Goal: Task Accomplishment & Management: Complete application form

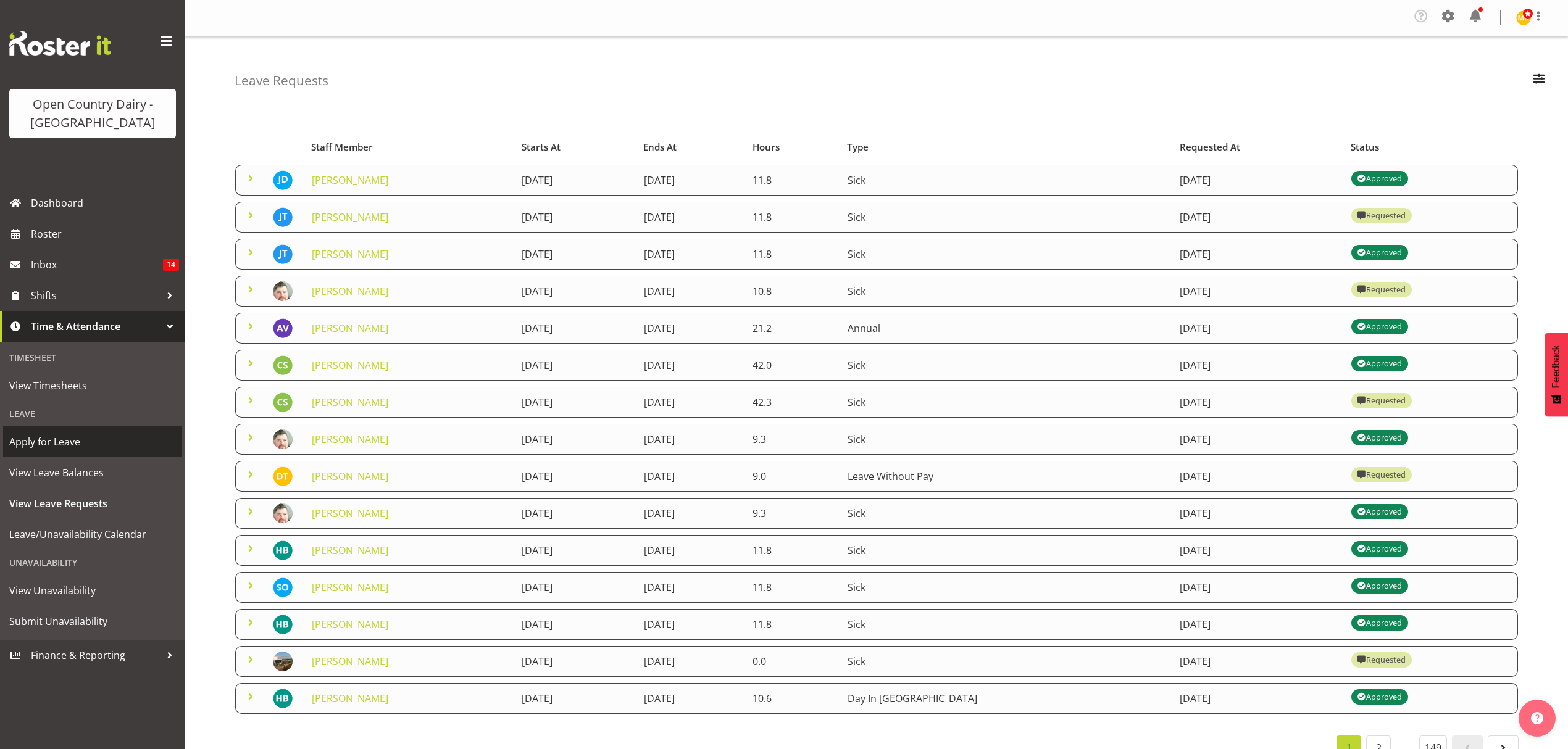
click at [86, 450] on span "Apply for Leave" at bounding box center [92, 441] width 166 height 19
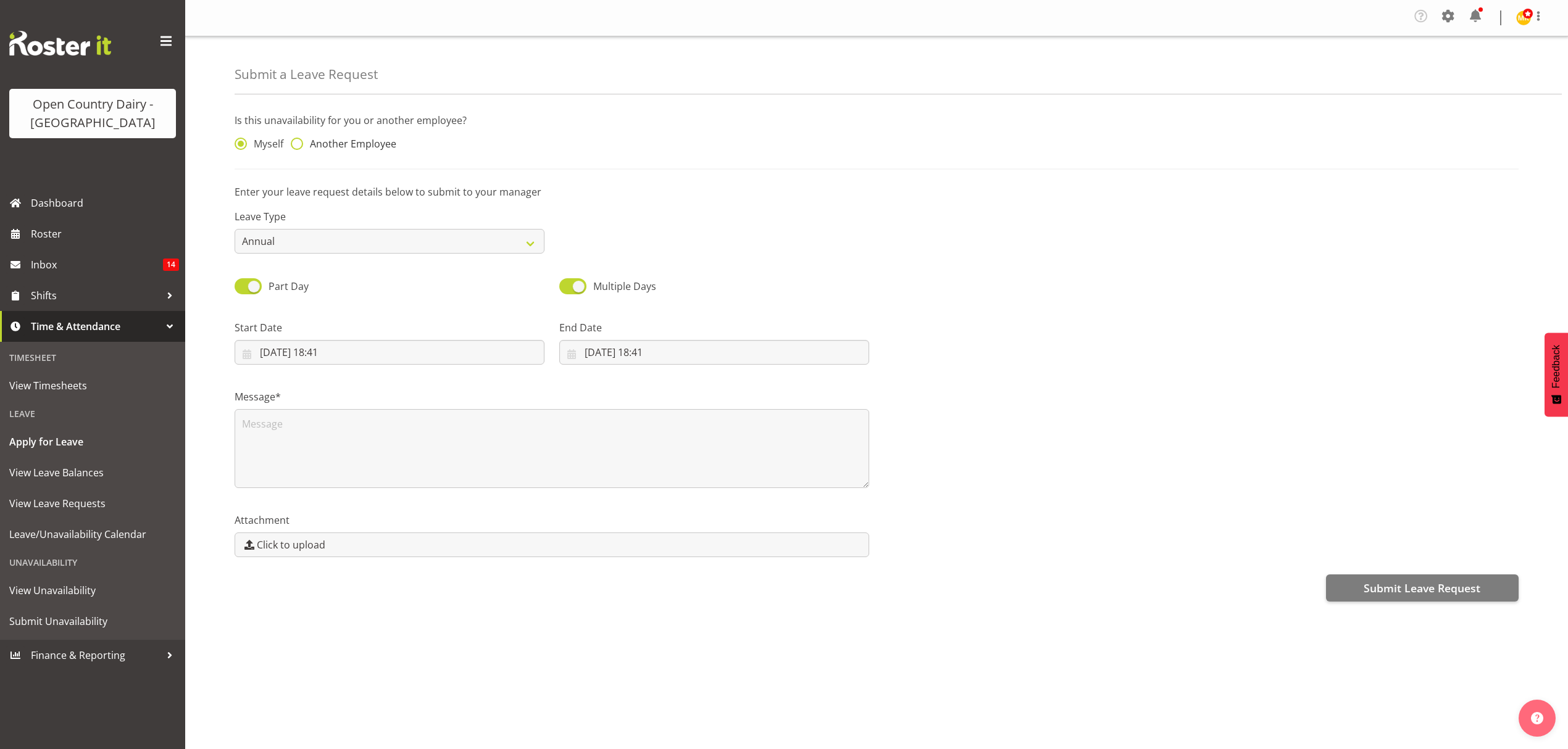
click at [327, 142] on span "Another Employee" at bounding box center [350, 144] width 93 height 12
click at [299, 142] on input "Another Employee" at bounding box center [294, 144] width 8 height 8
radio input "true"
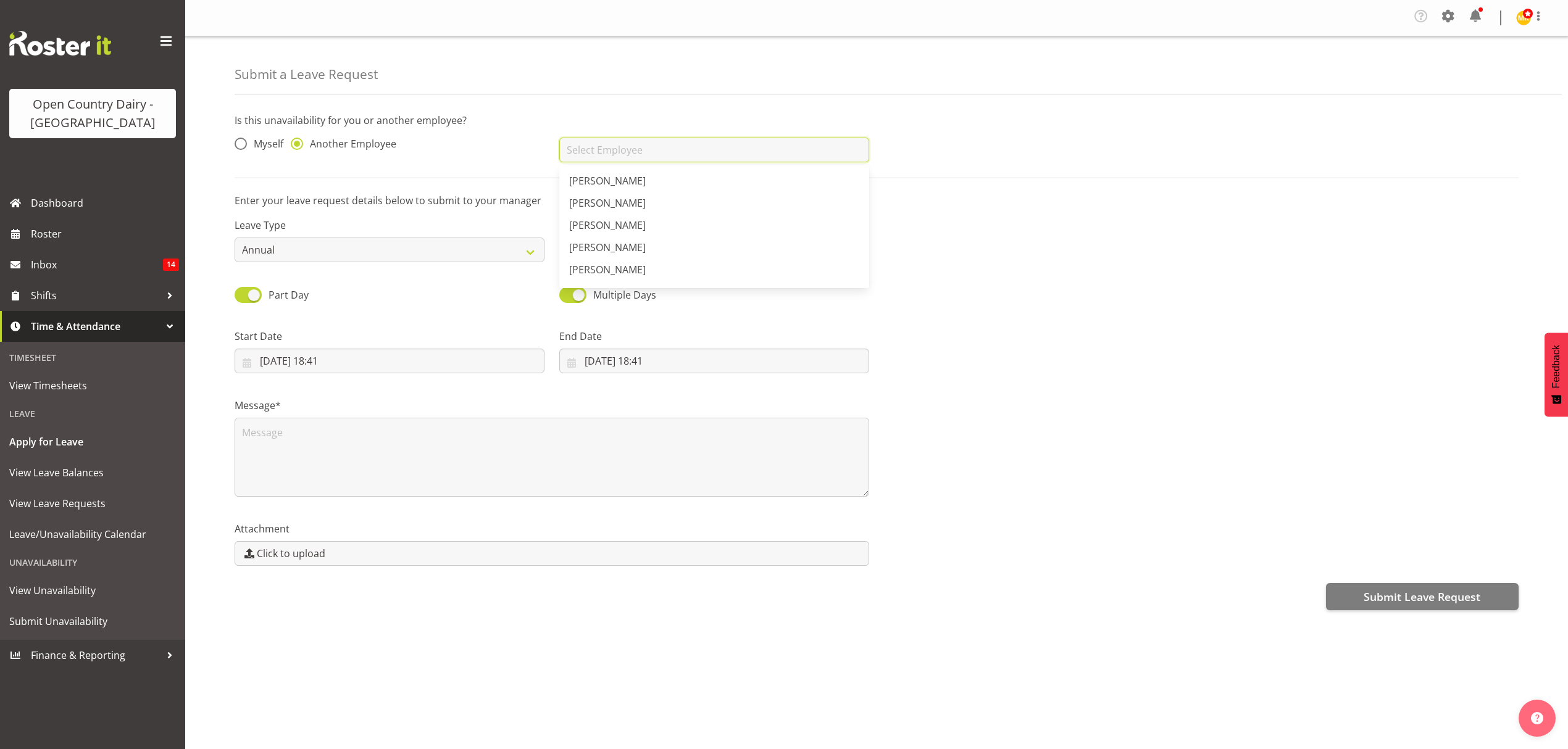
click at [599, 151] on input "text" at bounding box center [714, 150] width 310 height 25
click at [603, 154] on input "rick" at bounding box center [714, 150] width 310 height 25
click at [611, 265] on span "Rick Murphy" at bounding box center [607, 270] width 76 height 13
type input "Rick Murphy"
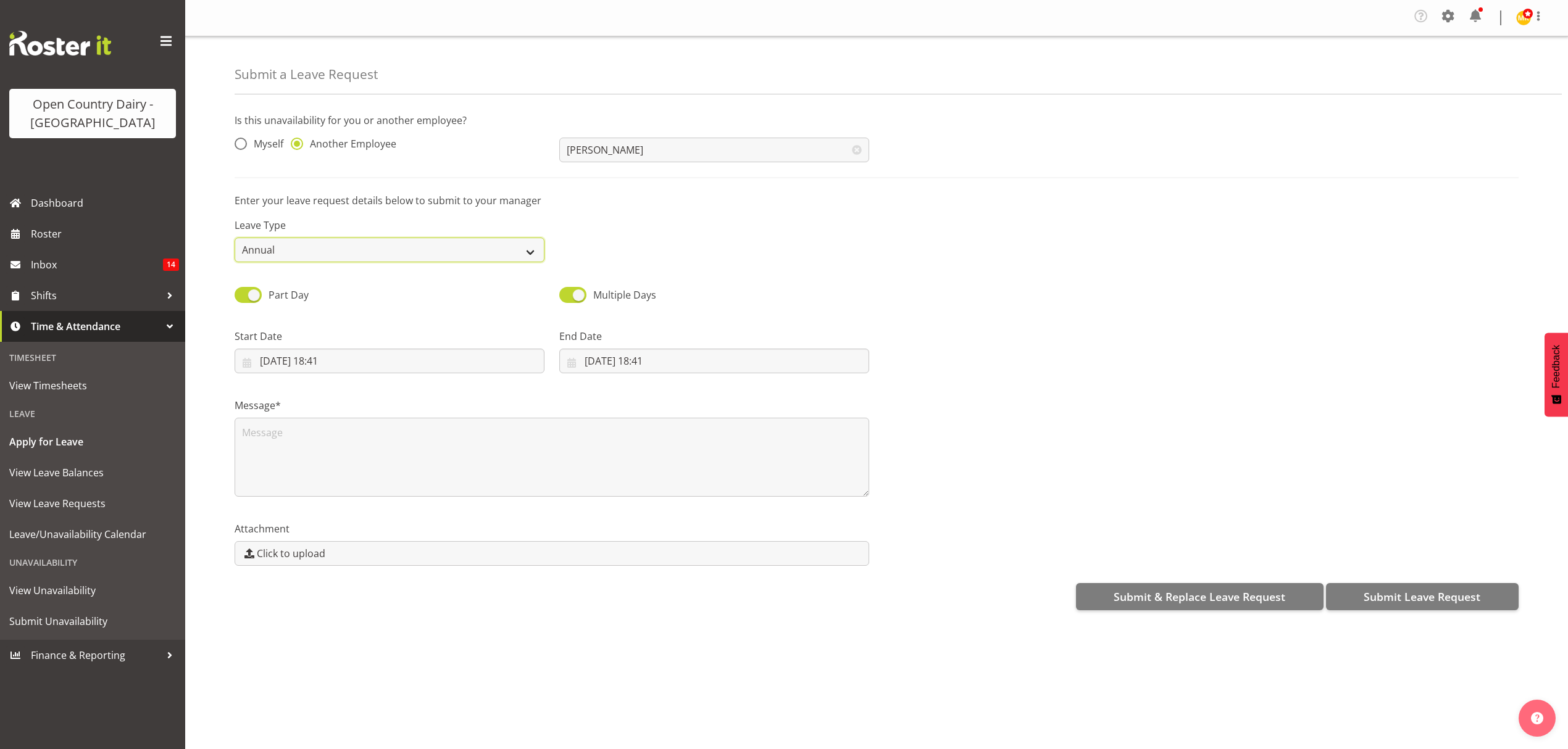
click at [495, 253] on select "Annual Sick Leave Without Pay Bereavement Domestic Violence Parental Jury Servi…" at bounding box center [390, 250] width 310 height 25
select select "Other"
click at [235, 238] on select "Annual Sick Leave Without Pay Bereavement Domestic Violence Parental Jury Servi…" at bounding box center [390, 250] width 310 height 25
click at [311, 358] on input "04/09/2025, 18:41" at bounding box center [390, 361] width 310 height 25
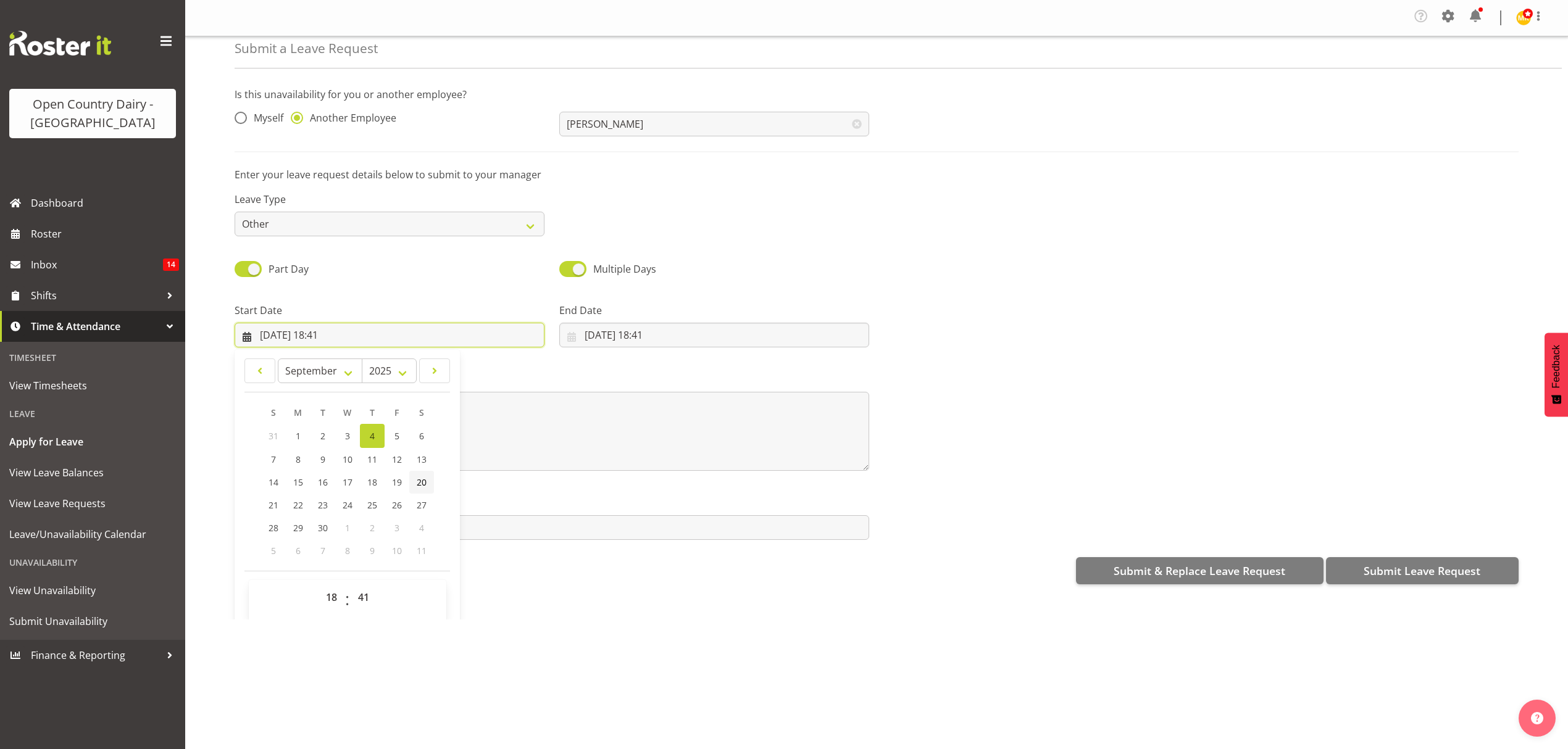
scroll to position [36, 0]
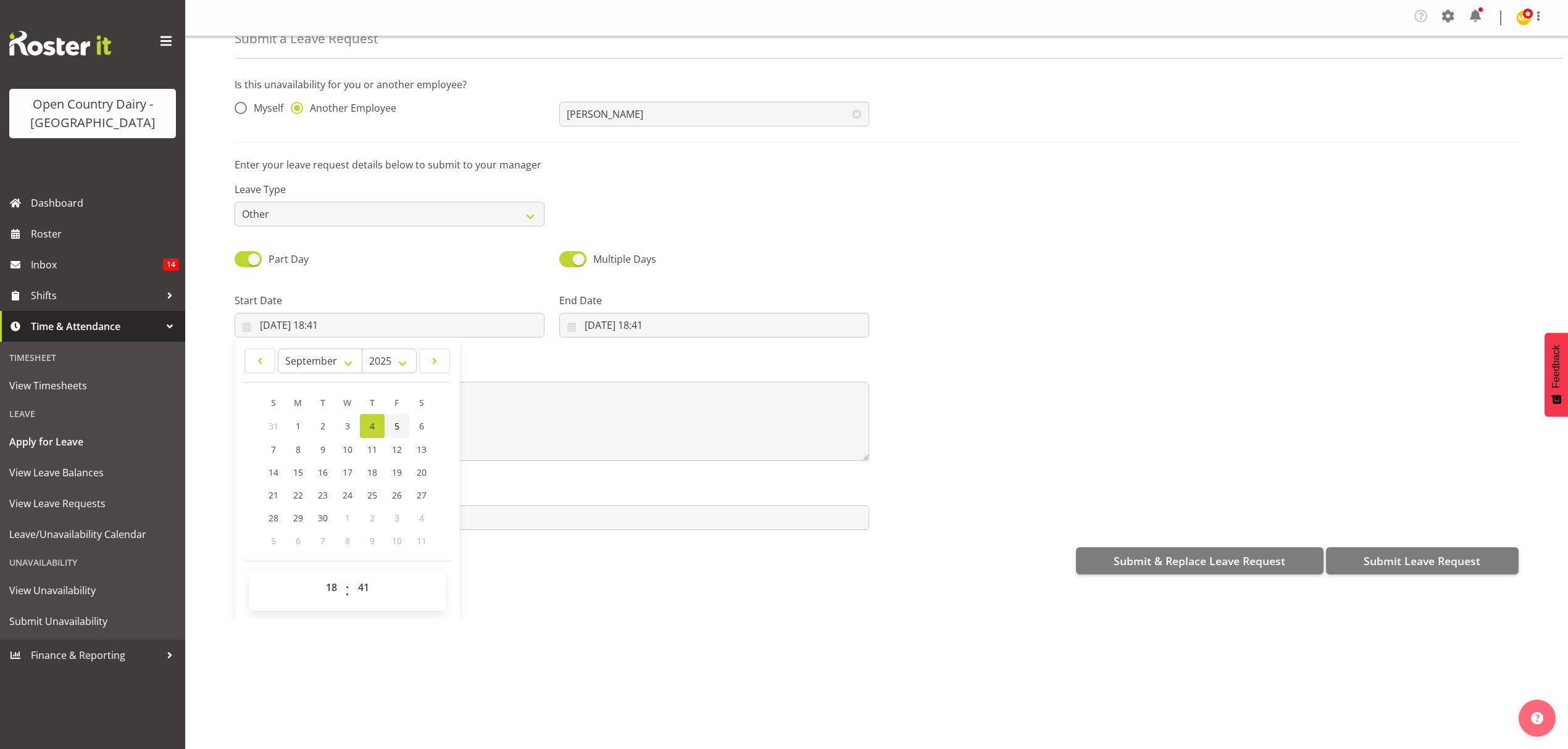
click at [394, 426] on span "5" at bounding box center [397, 426] width 5 height 12
type input "05/09/2025, 18:41"
click at [337, 592] on select "00 01 02 03 04 05 06 07 08 09 10 11 12 13 14 15 16 17 18 19 20 21 22 23" at bounding box center [333, 588] width 28 height 25
select select "16"
click at [319, 577] on select "00 01 02 03 04 05 06 07 08 09 10 11 12 13 14 15 16 17 18 19 20 21 22 23" at bounding box center [333, 588] width 28 height 25
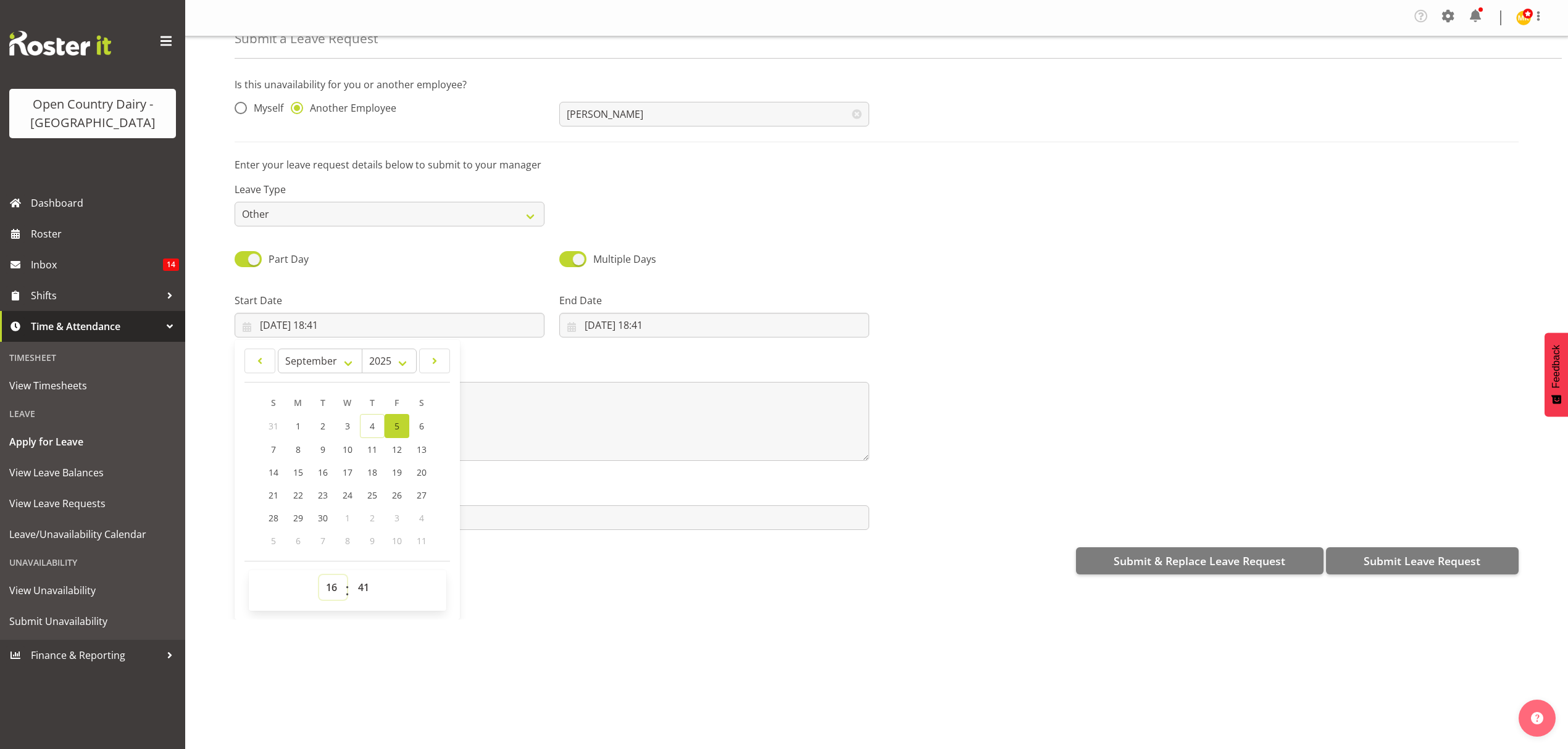
type input "05/09/2025, 16:41"
click at [369, 591] on select "00 01 02 03 04 05 06 07 08 09 10 11 12 13 14 15 16 17 18 19 20 21 22 23 24 25 2…" at bounding box center [365, 588] width 28 height 25
select select "15"
click at [351, 577] on select "00 01 02 03 04 05 06 07 08 09 10 11 12 13 14 15 16 17 18 19 20 21 22 23 24 25 2…" at bounding box center [365, 588] width 28 height 25
type input "05/09/2025, 16:15"
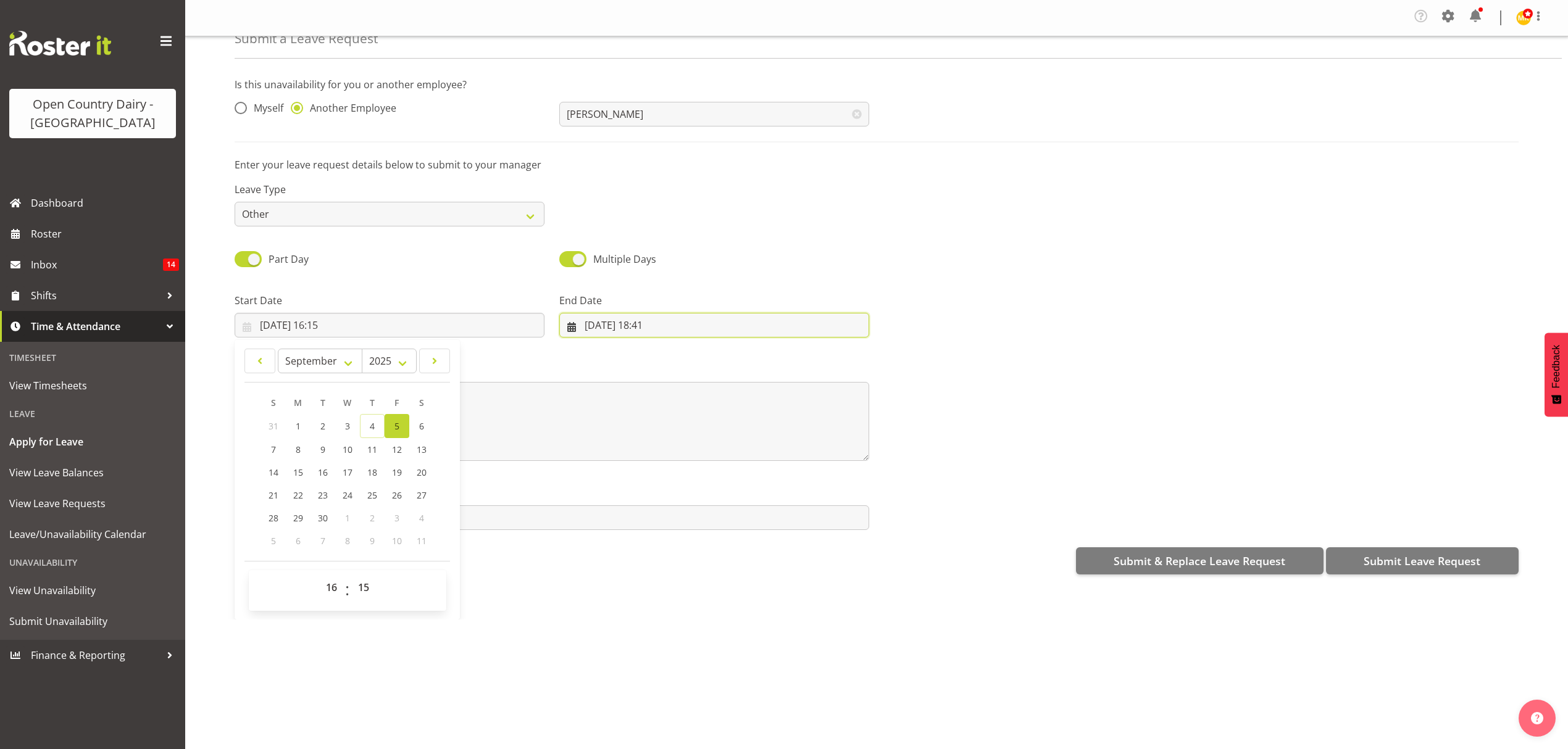
click at [618, 330] on input "04/09/2025, 18:41" at bounding box center [714, 326] width 310 height 25
click at [600, 450] on link "7" at bounding box center [599, 450] width 25 height 23
type input "07/09/2025, 18:41"
click at [656, 589] on select "00 01 02 03 04 05 06 07 08 09 10 11 12 13 14 15 16 17 18 19 20 21 22 23" at bounding box center [657, 588] width 28 height 25
select select "4"
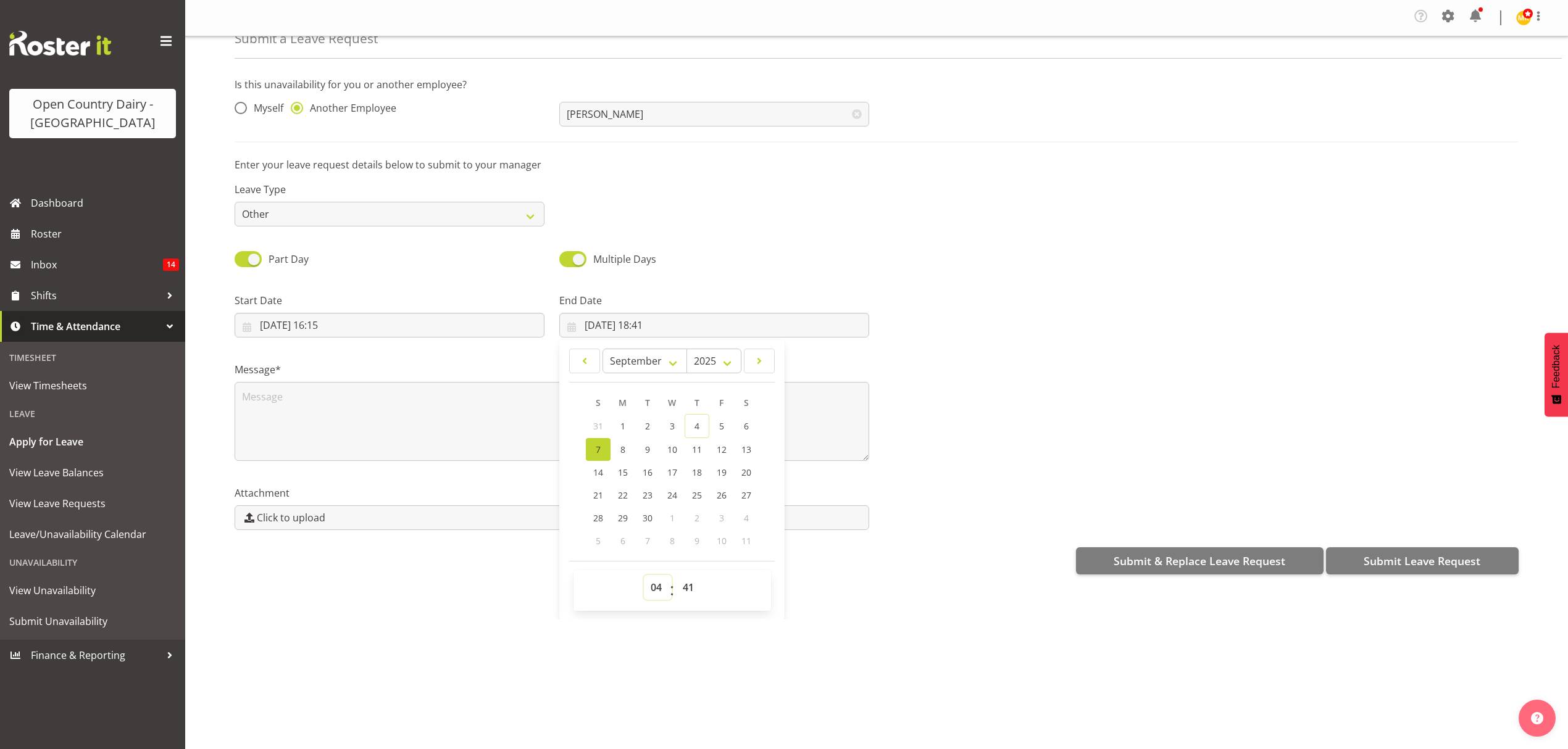
click at [644, 577] on select "00 01 02 03 04 05 06 07 08 09 10 11 12 13 14 15 16 17 18 19 20 21 22 23" at bounding box center [657, 588] width 28 height 25
type input "07/09/2025, 04:41"
click at [688, 600] on select "00 01 02 03 04 05 06 07 08 09 10 11 12 13 14 15 16 17 18 19 20 21 22 23 24 25 2…" at bounding box center [689, 588] width 28 height 25
select select "0"
click at [676, 577] on select "00 01 02 03 04 05 06 07 08 09 10 11 12 13 14 15 16 17 18 19 20 21 22 23 24 25 2…" at bounding box center [689, 588] width 28 height 25
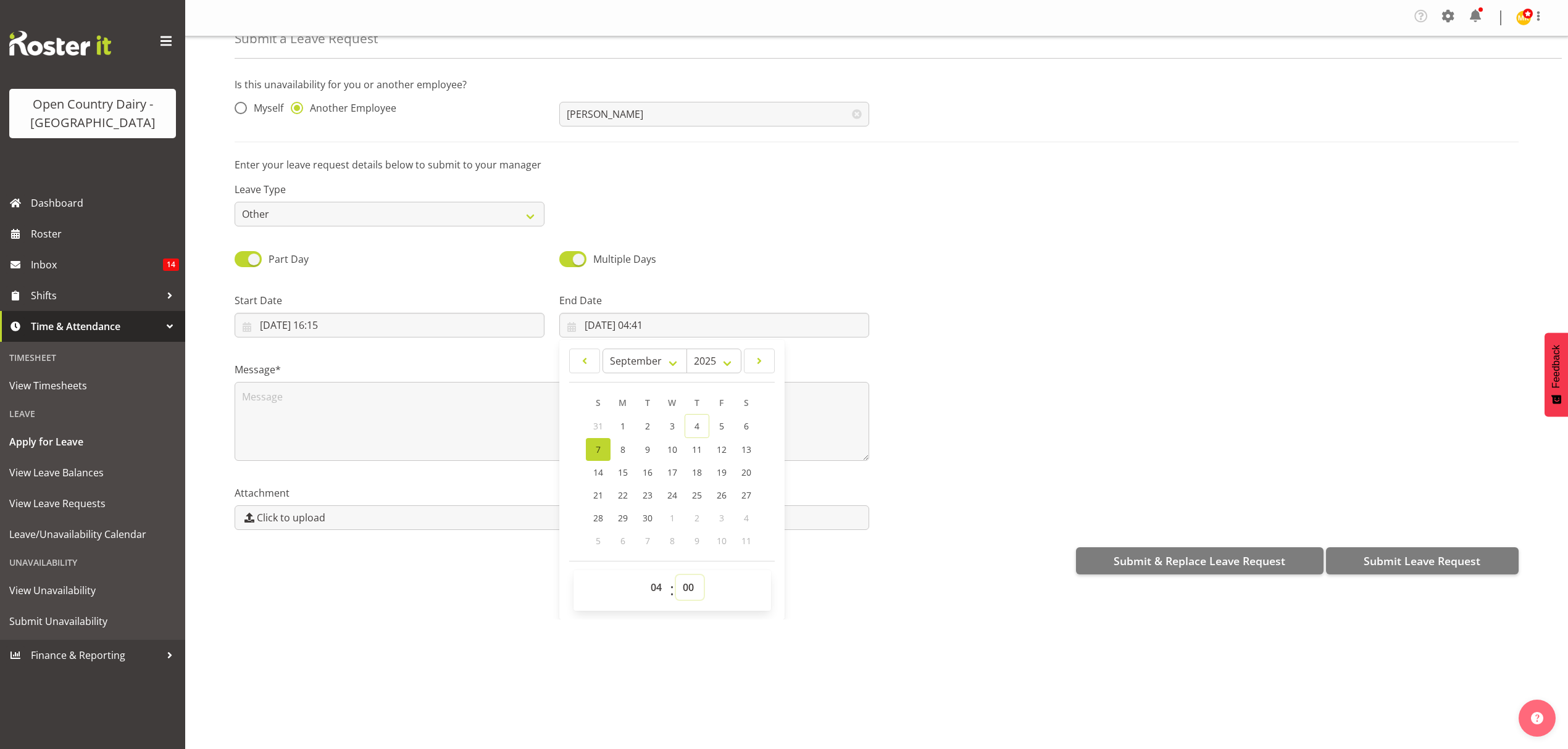
type input "07/09/2025, 04:00"
click at [817, 255] on div "Multiple Days" at bounding box center [714, 259] width 310 height 17
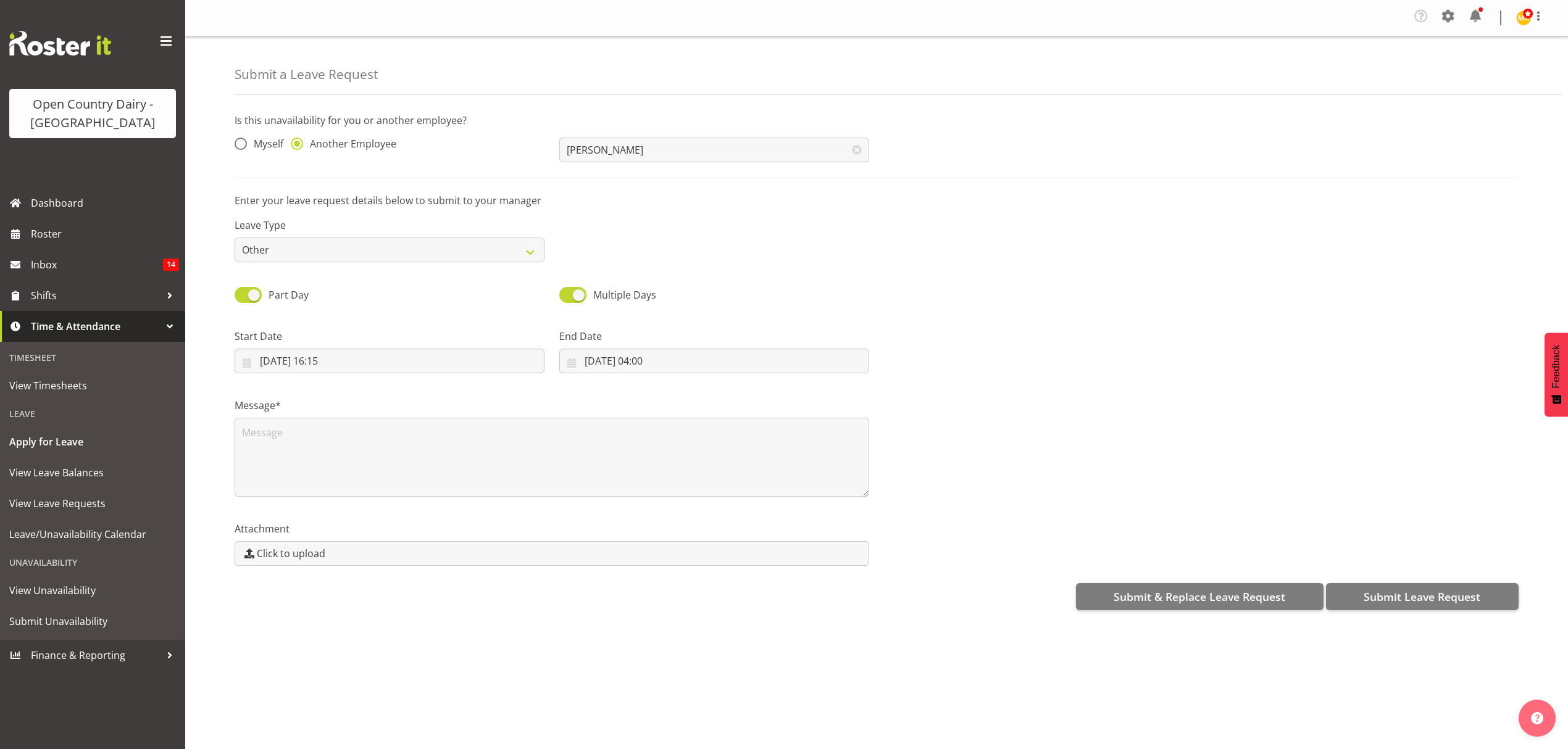
scroll to position [0, 0]
click at [479, 449] on textarea at bounding box center [551, 457] width 634 height 79
type textarea "on lease as per Tim And MC"
click at [1361, 595] on button "Submit Leave Request" at bounding box center [1422, 597] width 193 height 28
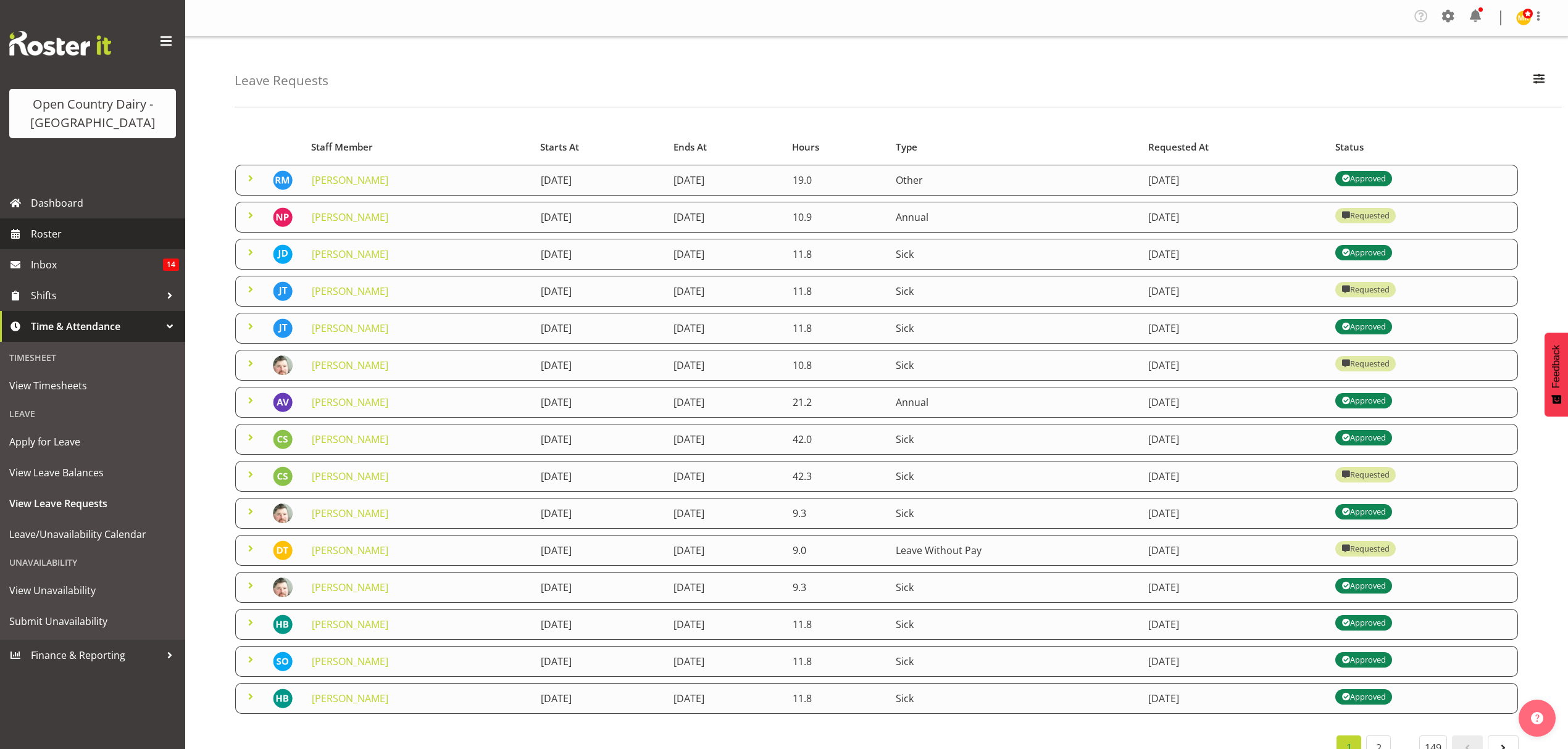
click at [77, 227] on span "Roster" at bounding box center [105, 234] width 149 height 19
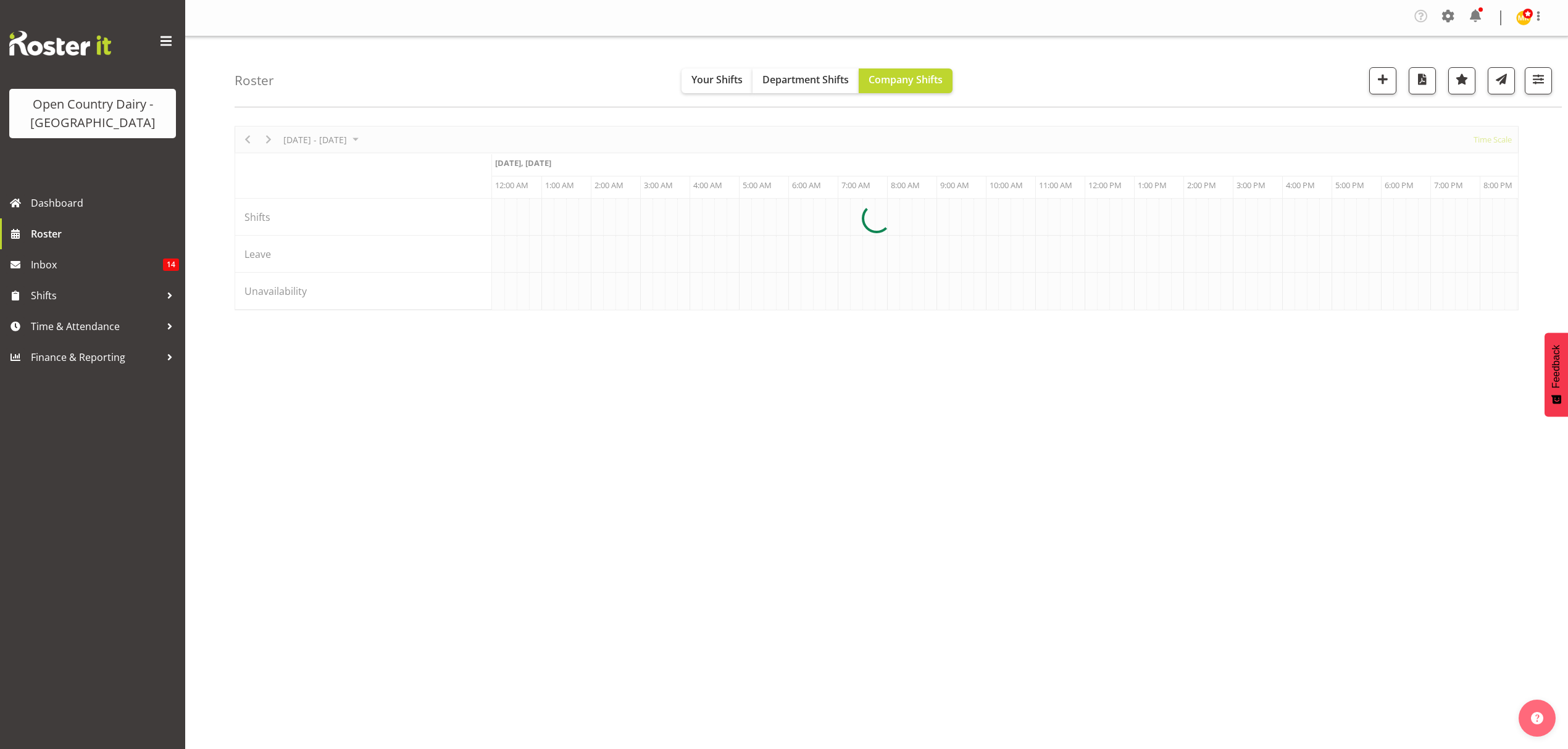
scroll to position [0, 3555]
